Goal: Find specific page/section: Find specific page/section

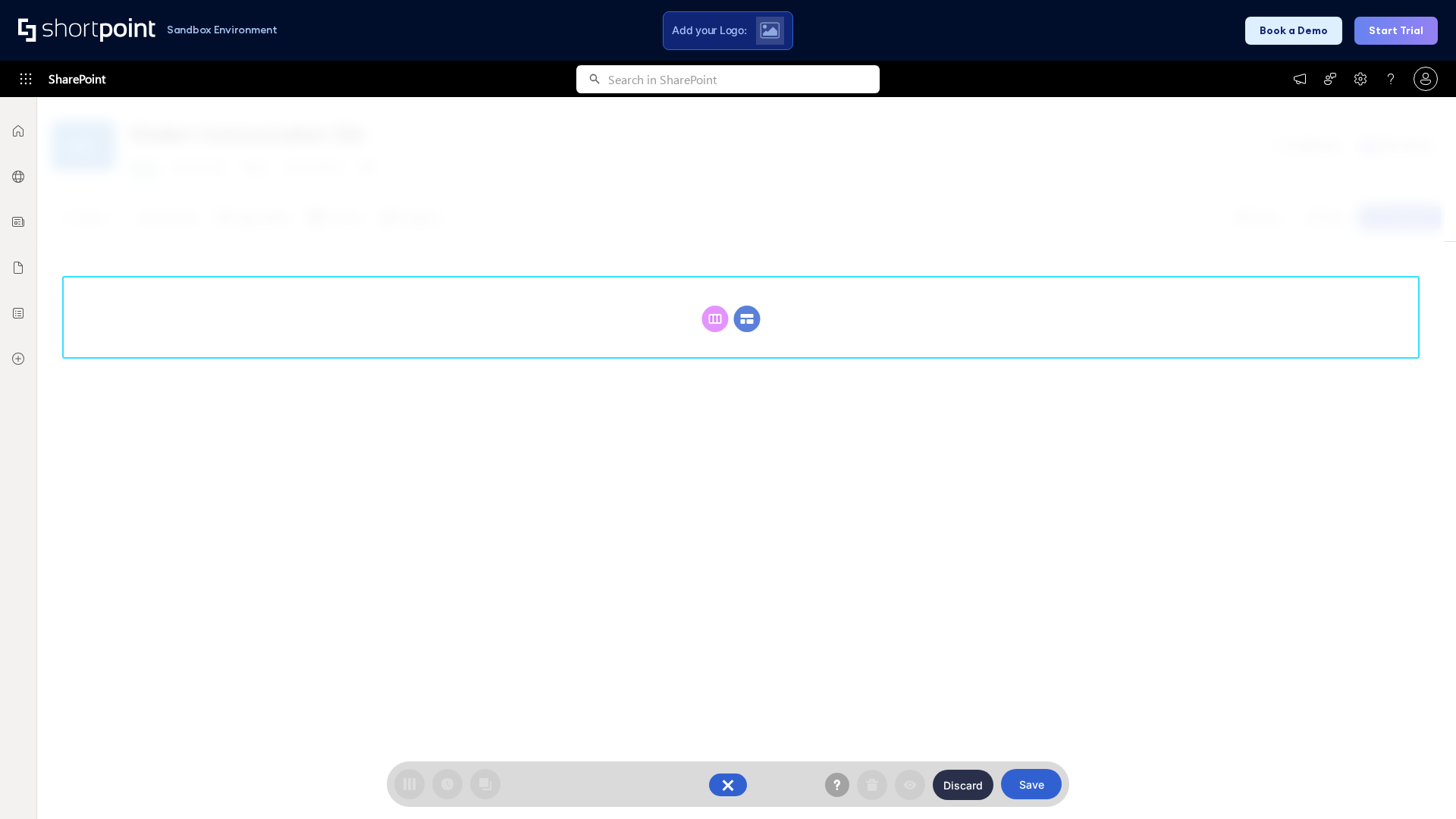
click at [747, 318] on circle at bounding box center [748, 319] width 27 height 27
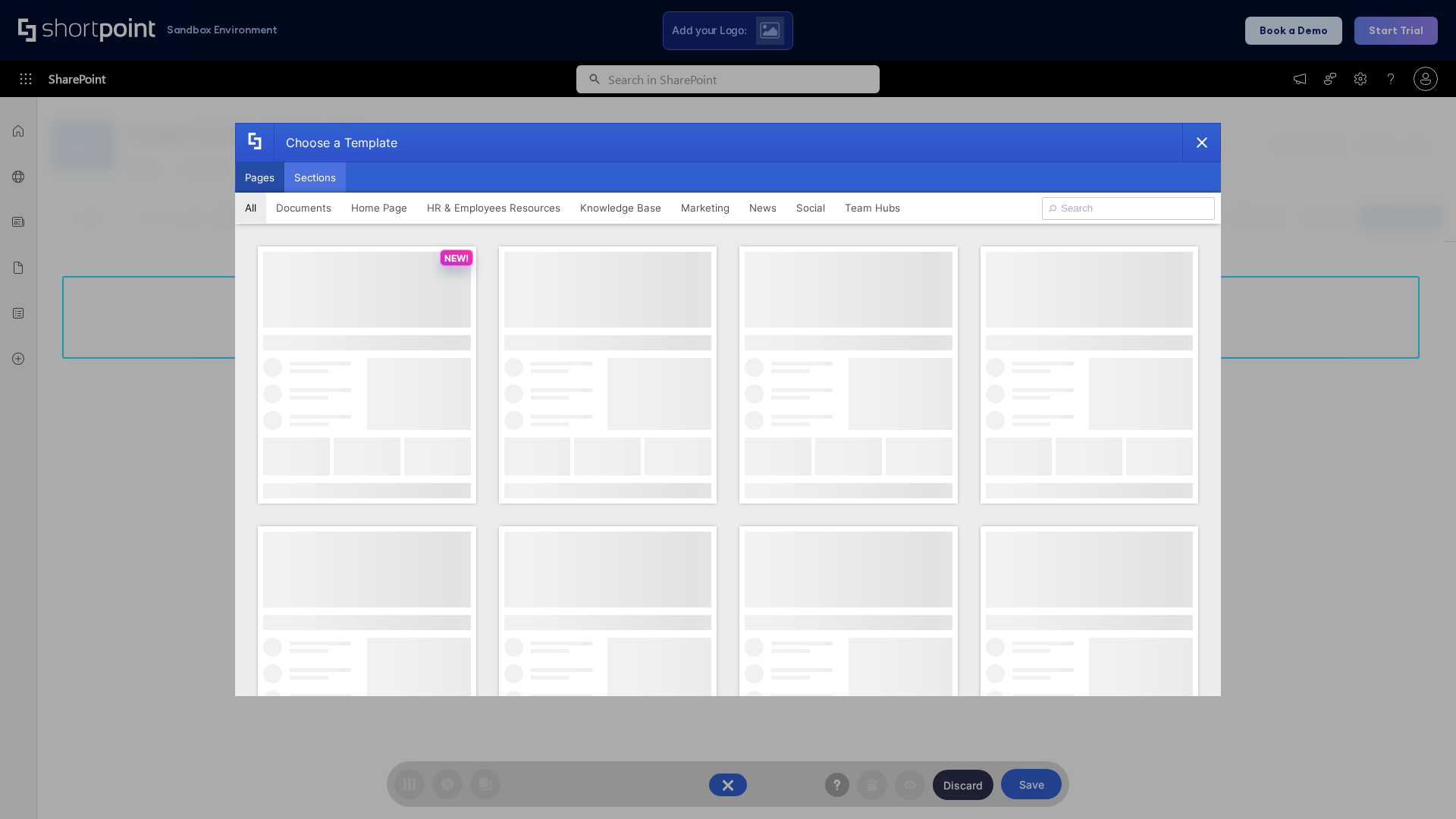
click at [315, 178] on button "Sections" at bounding box center [315, 177] width 61 height 31
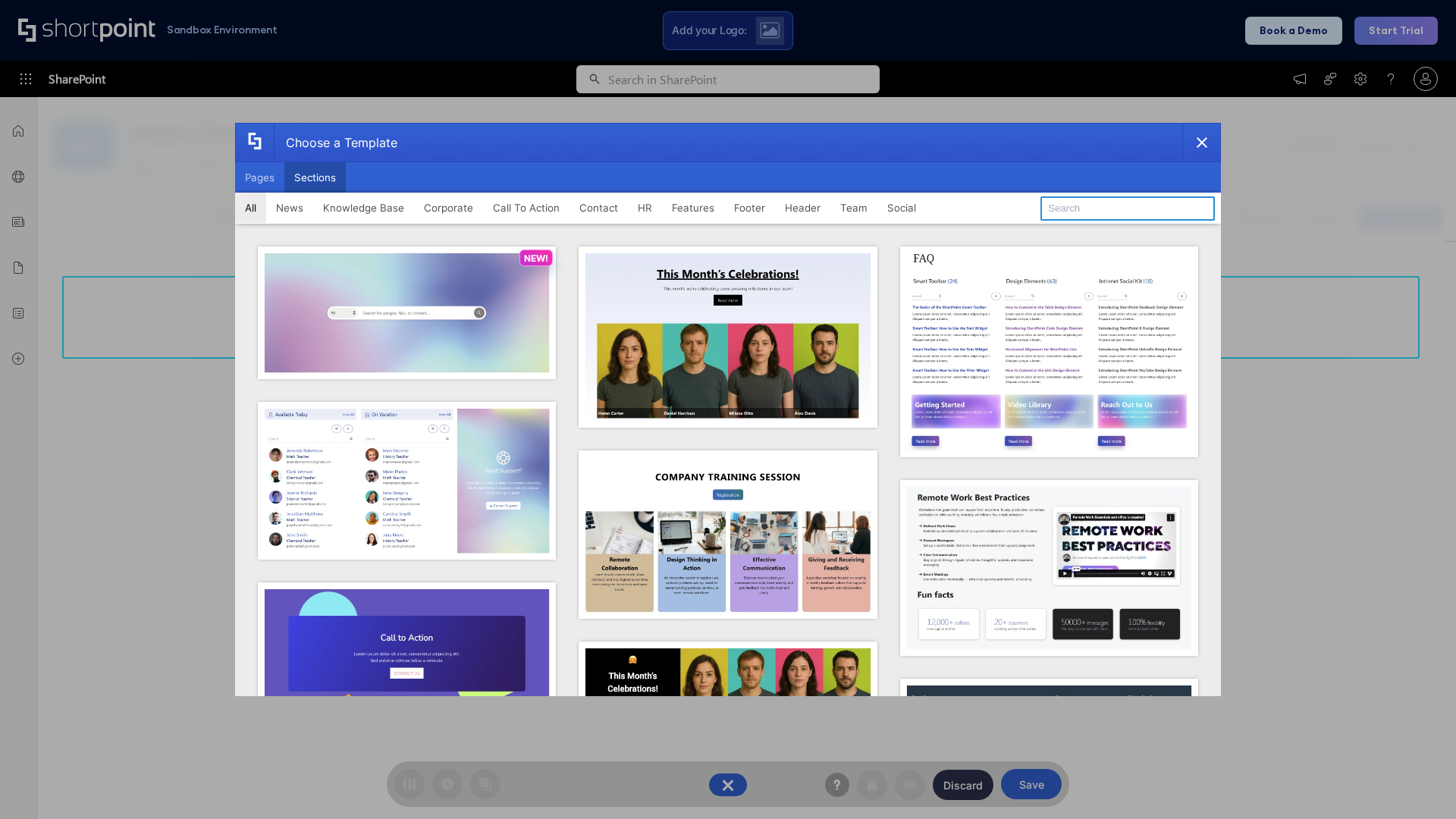
type input "Knowledge Base 4"
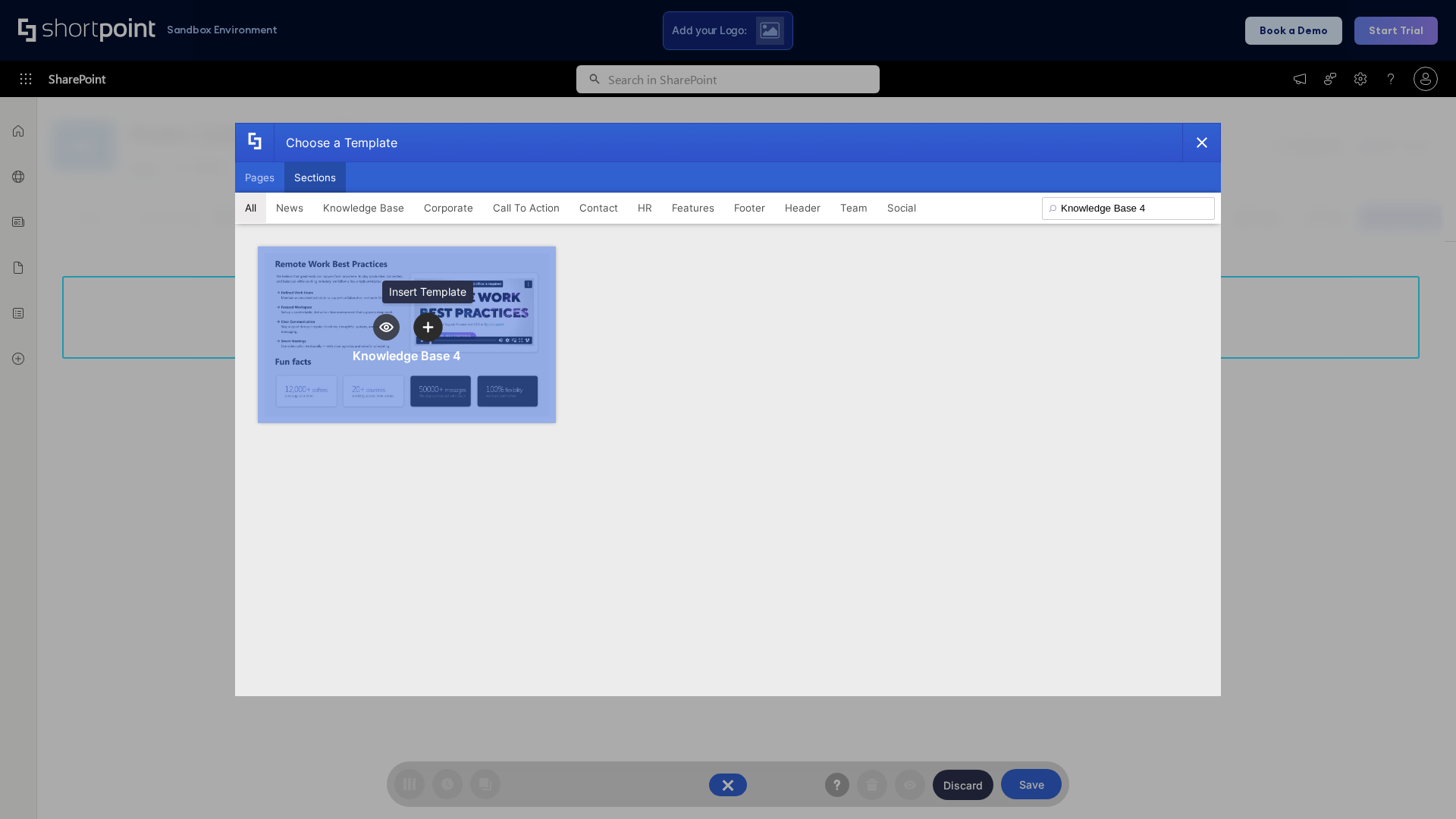
click at [428, 326] on icon "template selector" at bounding box center [427, 326] width 11 height 11
